Goal: Information Seeking & Learning: Learn about a topic

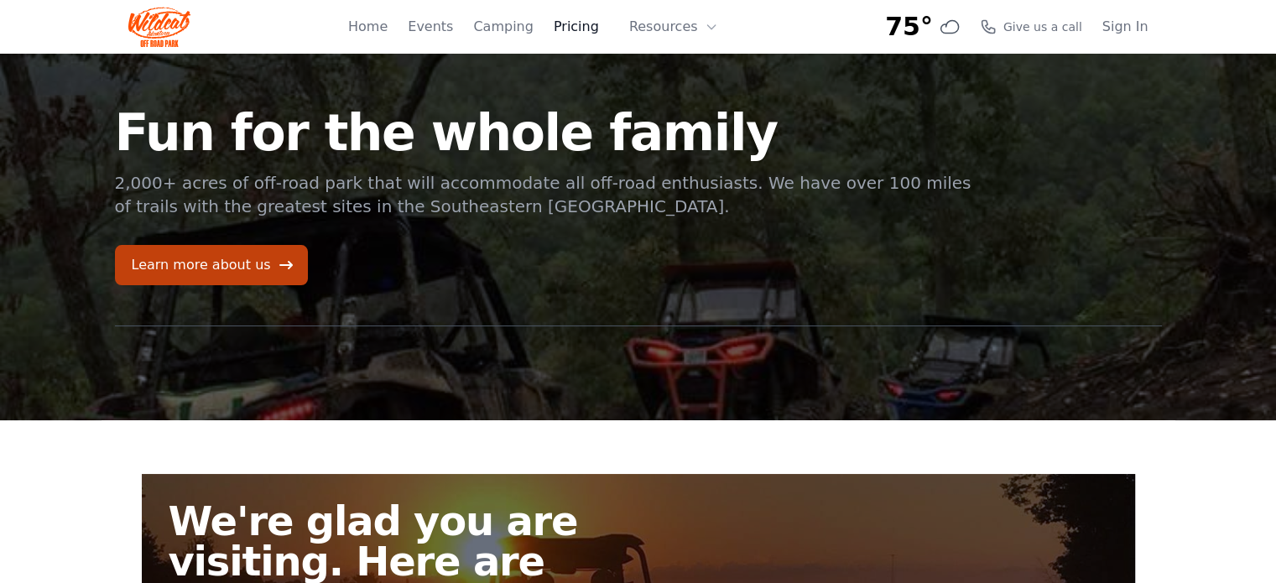
click at [593, 23] on link "Pricing" at bounding box center [576, 27] width 45 height 20
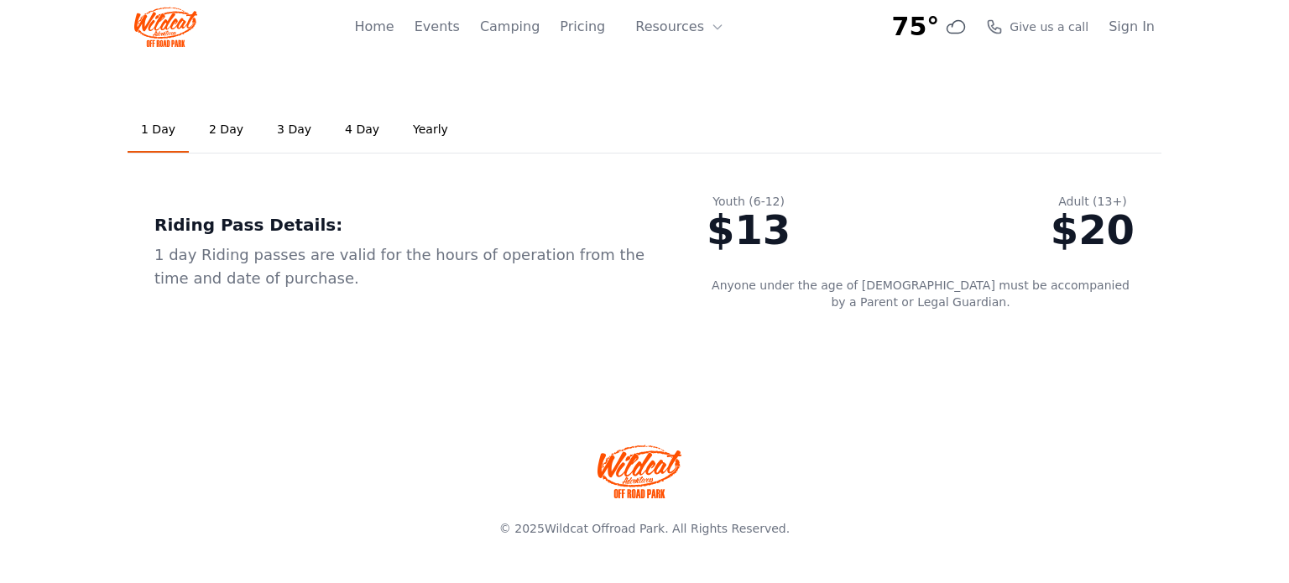
click at [212, 133] on link "2 Day" at bounding box center [226, 129] width 61 height 45
click at [715, 29] on icon at bounding box center [717, 26] width 13 height 13
click at [590, 26] on link "Pricing" at bounding box center [582, 27] width 45 height 20
click at [394, 27] on link "Home" at bounding box center [373, 27] width 39 height 20
